Goal: Navigation & Orientation: Find specific page/section

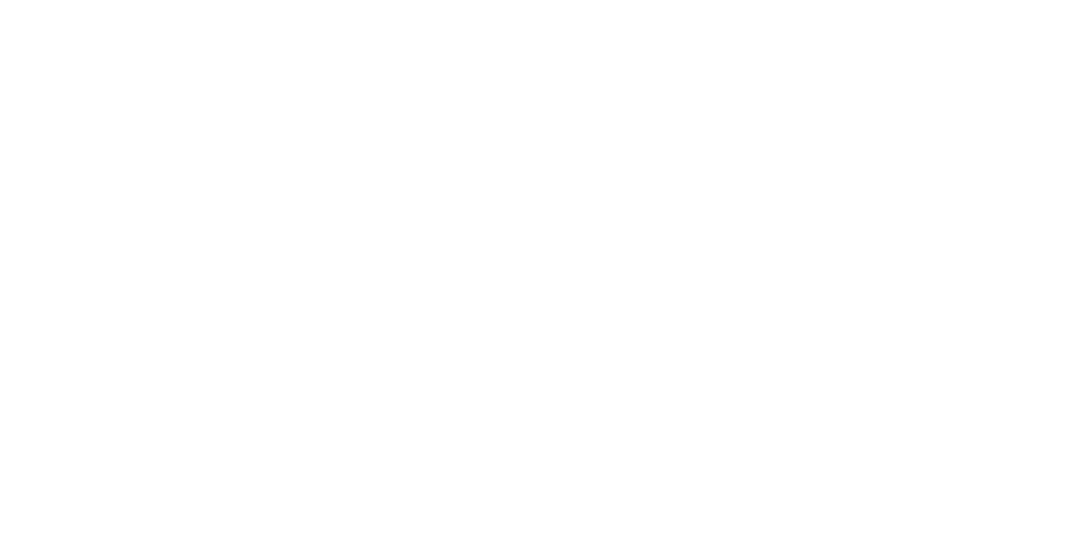
drag, startPoint x: 345, startPoint y: 181, endPoint x: 380, endPoint y: 192, distance: 37.0
click at [380, 192] on div at bounding box center [537, 268] width 1075 height 536
